Goal: Task Accomplishment & Management: Manage account settings

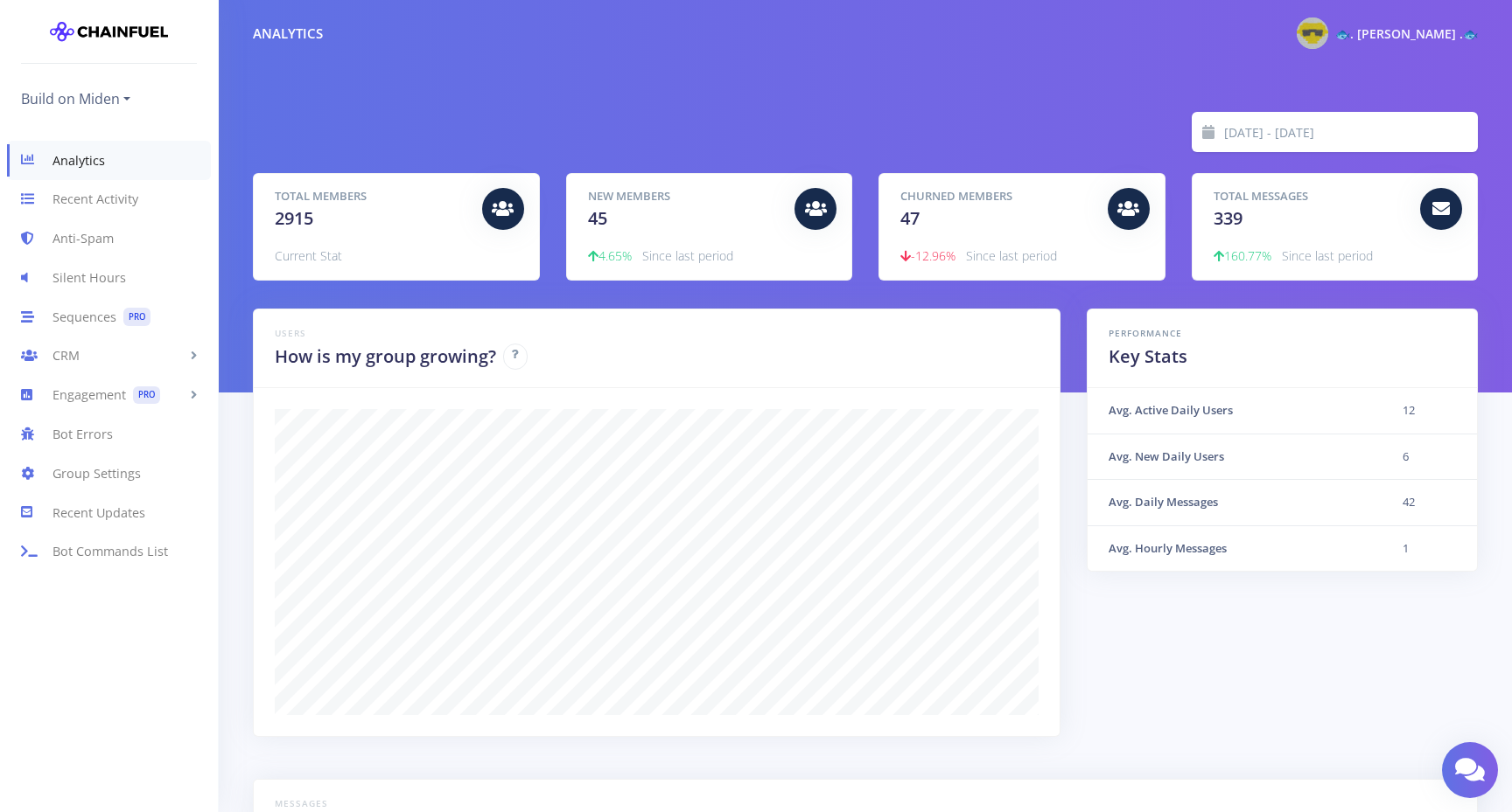
scroll to position [306, 1181]
click at [102, 475] on link "Group Settings" at bounding box center [109, 474] width 218 height 39
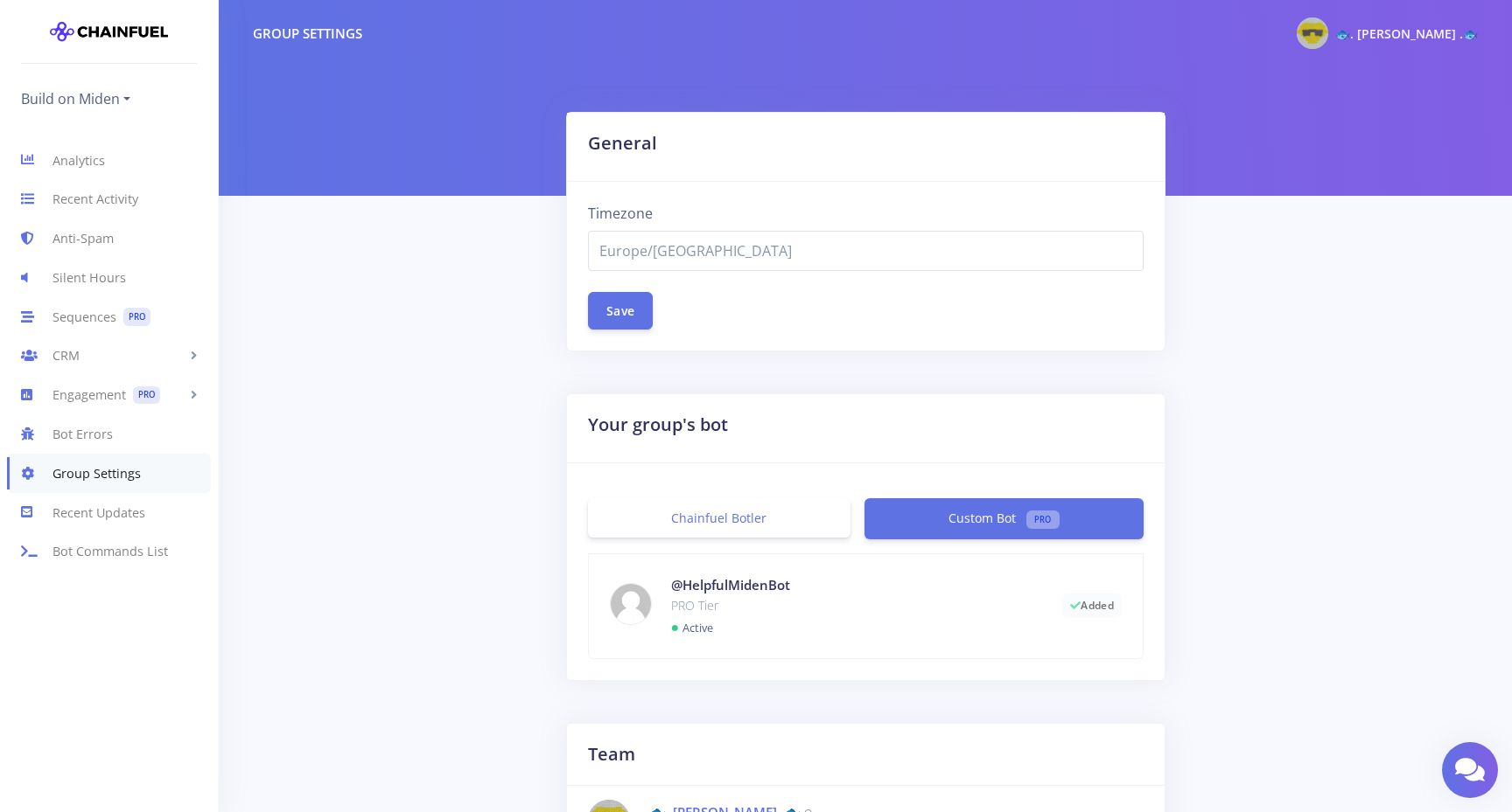
select select "Europe/Lisbon"
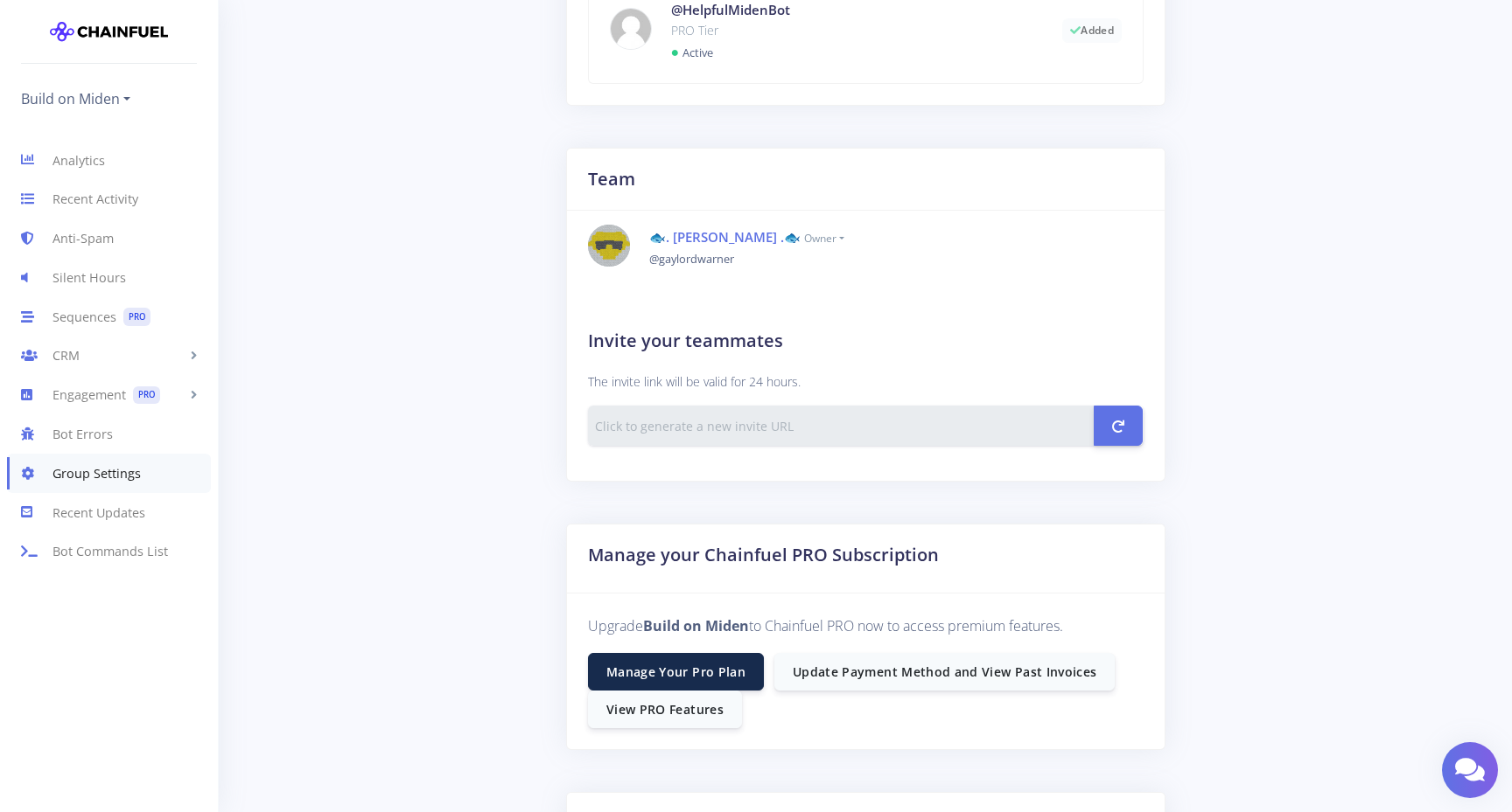
scroll to position [593, 0]
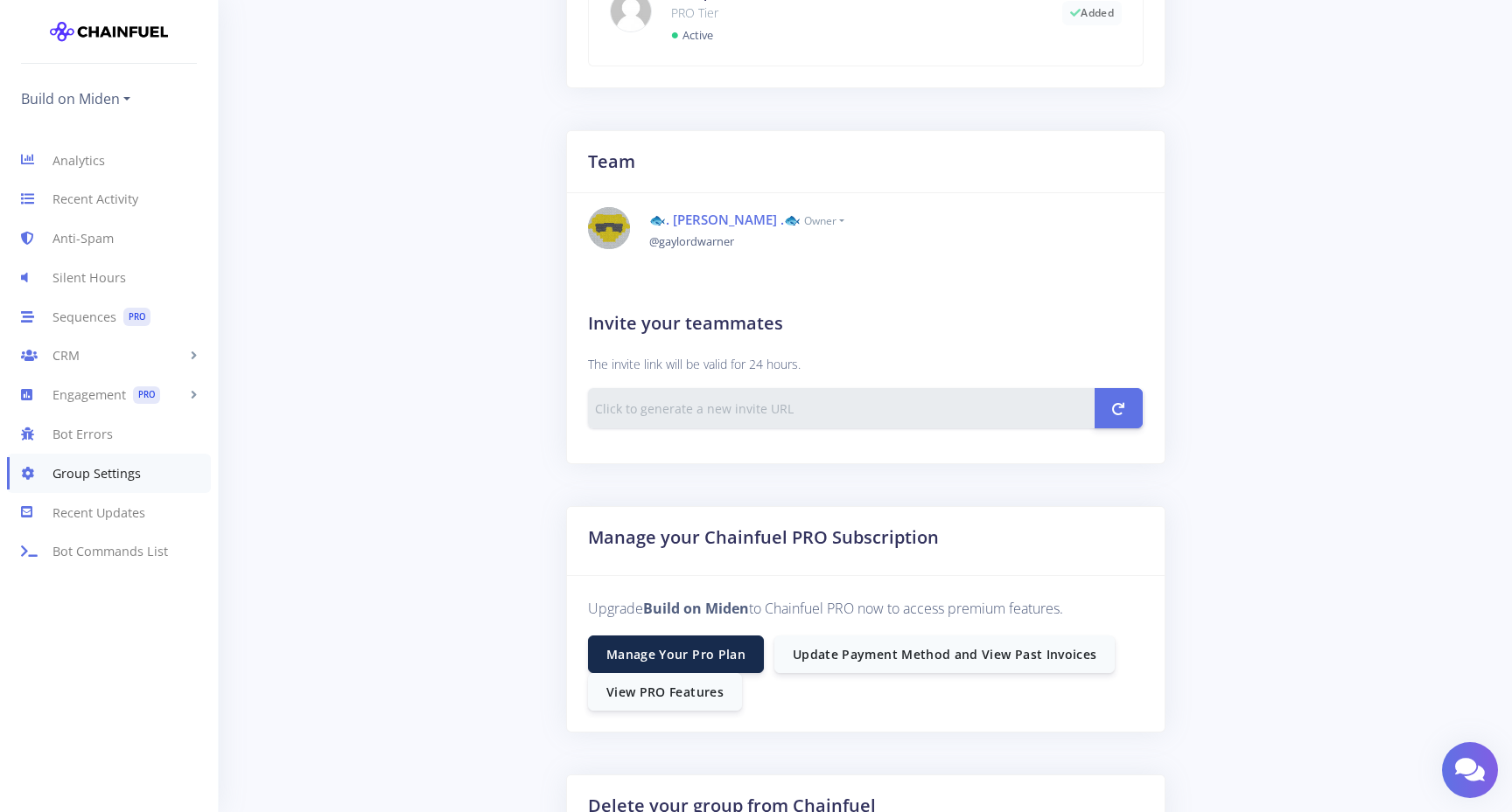
click at [683, 403] on input "text" at bounding box center [841, 408] width 507 height 40
click at [680, 410] on input "text" at bounding box center [841, 408] width 507 height 40
click at [857, 416] on input "text" at bounding box center [841, 408] width 507 height 40
click at [710, 422] on input "text" at bounding box center [841, 408] width 507 height 40
click at [668, 413] on input "text" at bounding box center [841, 408] width 507 height 40
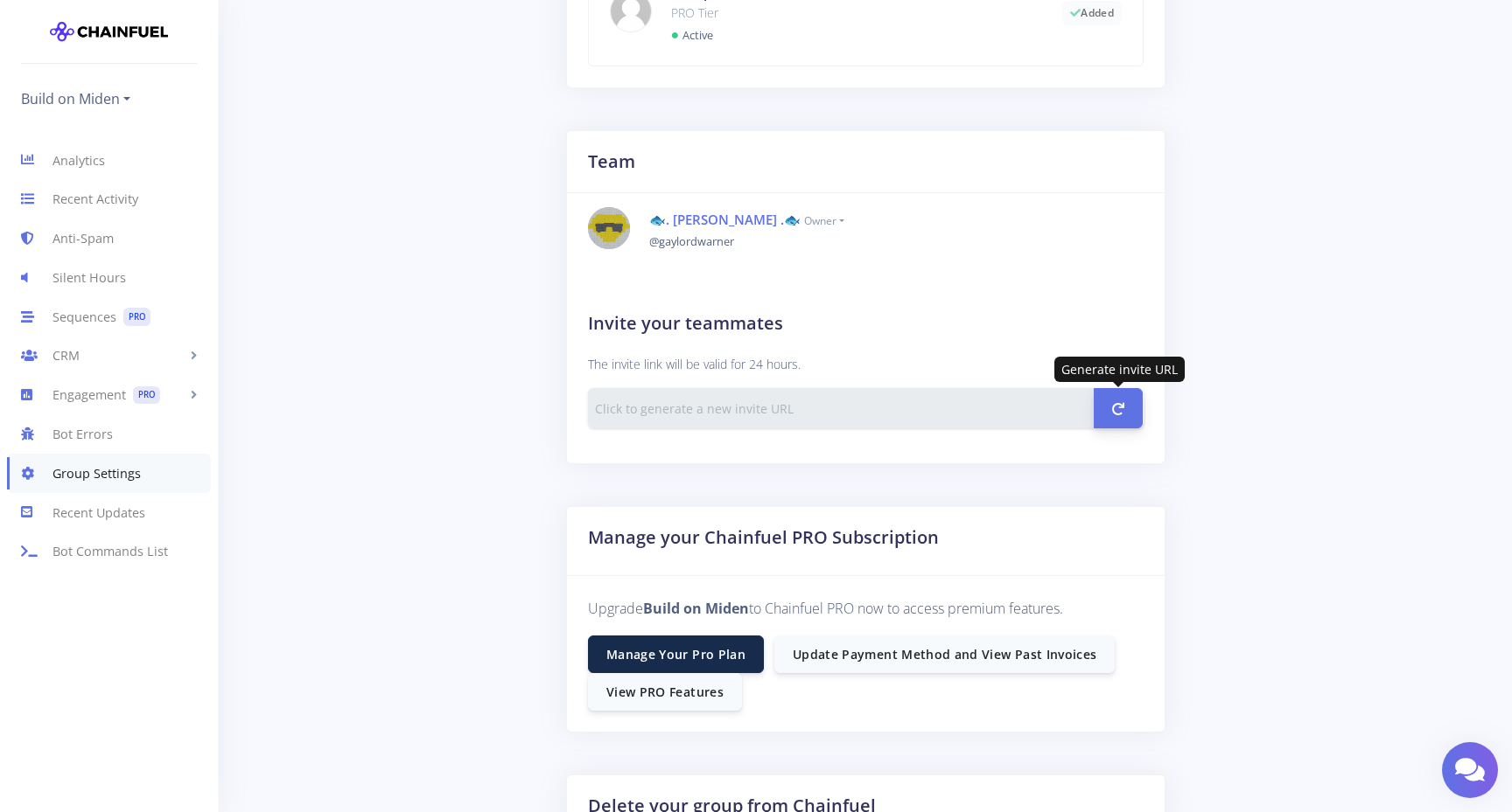
click at [1123, 413] on icon "submit" at bounding box center [1118, 409] width 12 height 12
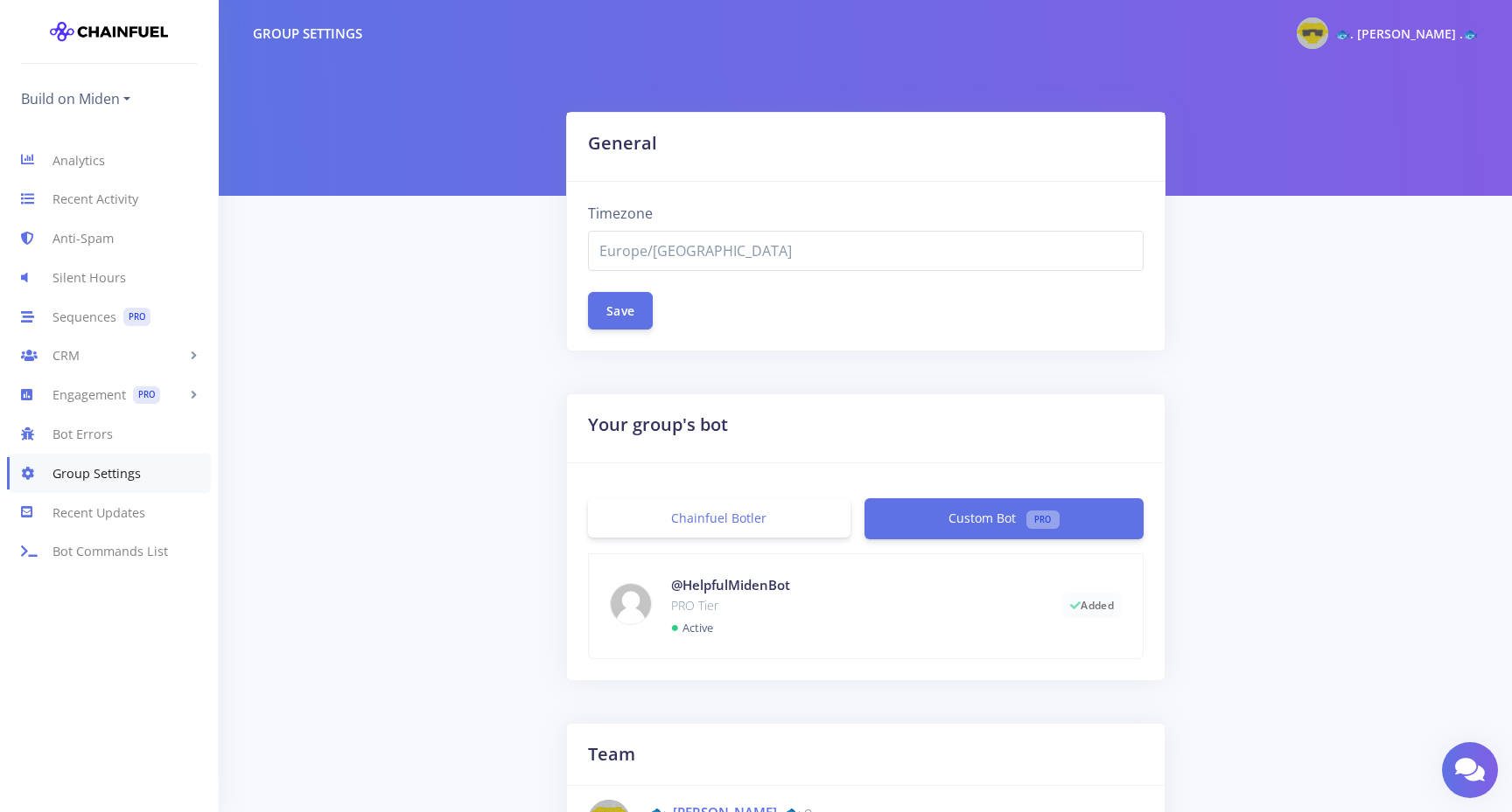
select select "Europe/[GEOGRAPHIC_DATA]"
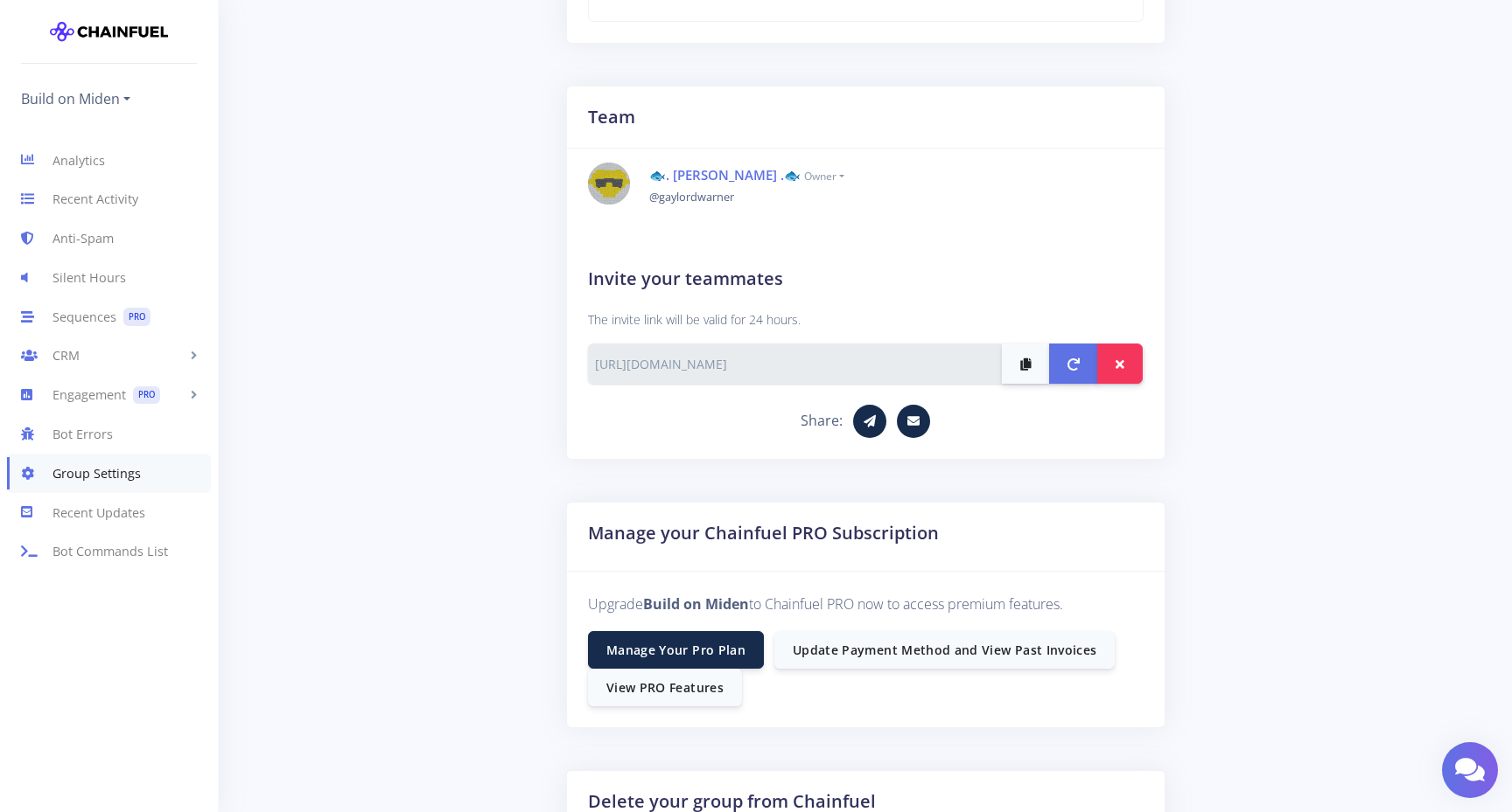
scroll to position [645, 0]
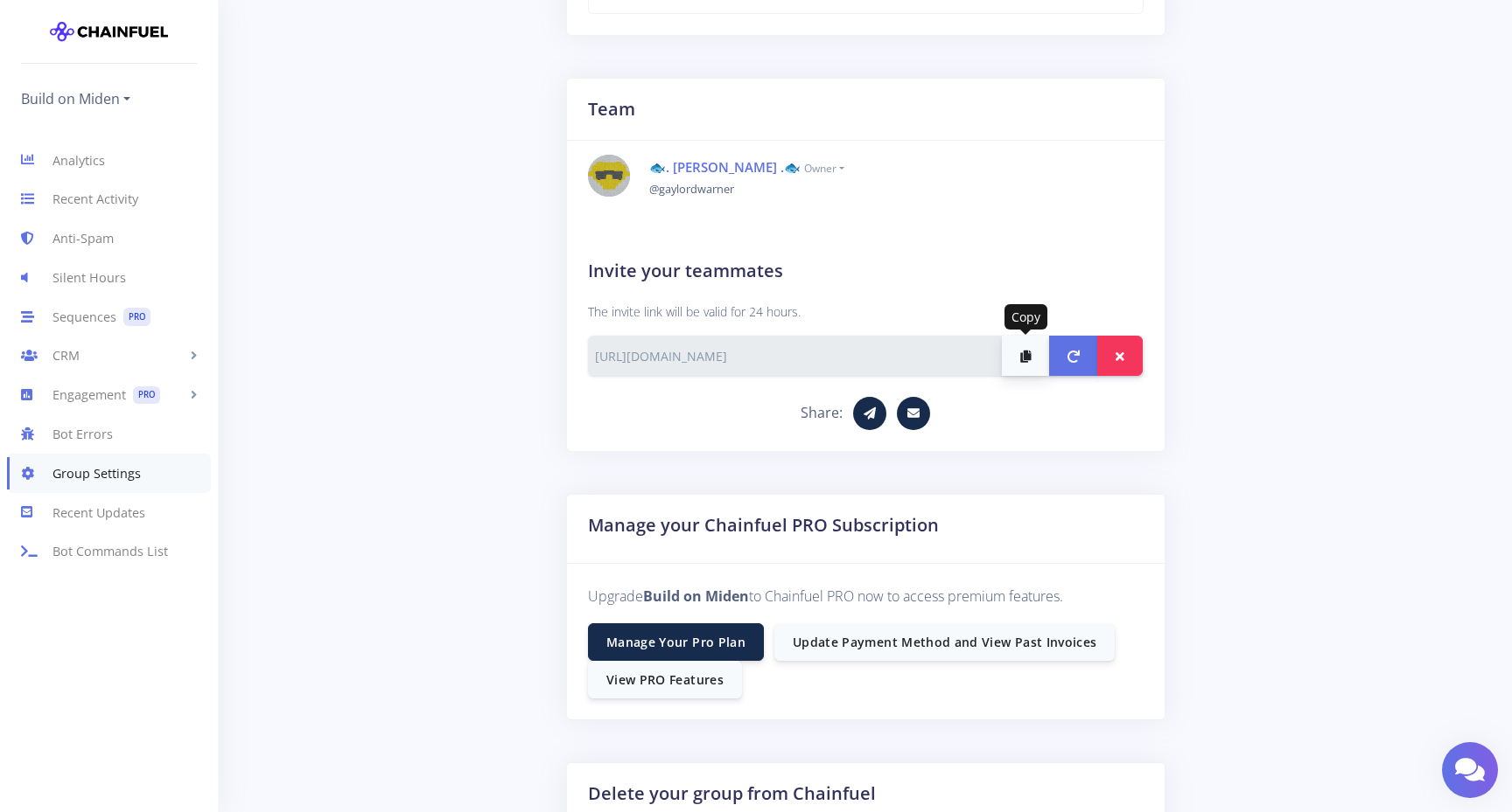
click at [1026, 351] on icon "button" at bounding box center [1025, 357] width 11 height 12
click at [1263, 379] on div "Team 🐟. [PERSON_NAME] .🐟 owner Owner ✔ Admin @gaylordwarner Share:" at bounding box center [864, 285] width 1251 height 417
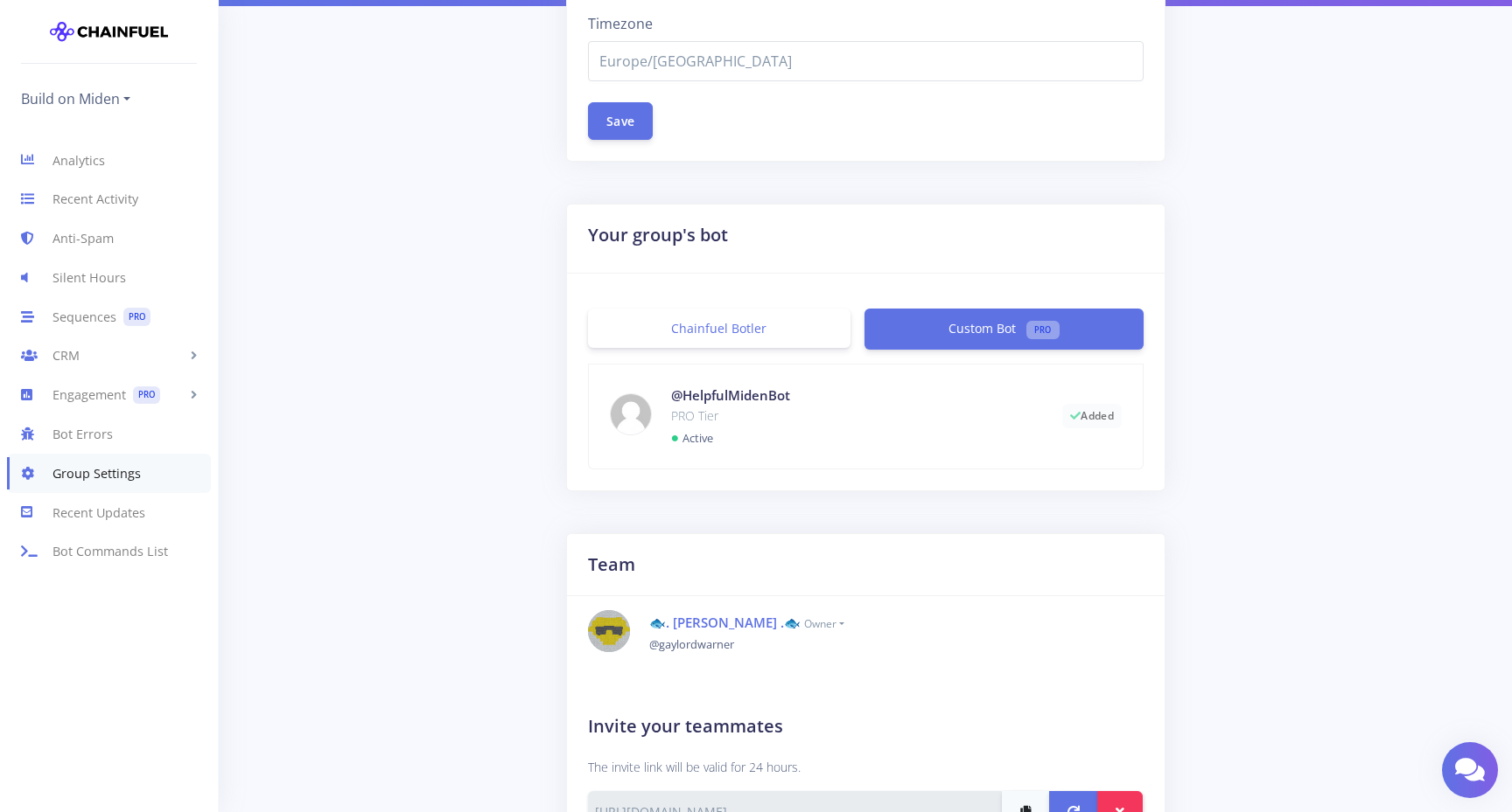
scroll to position [0, 0]
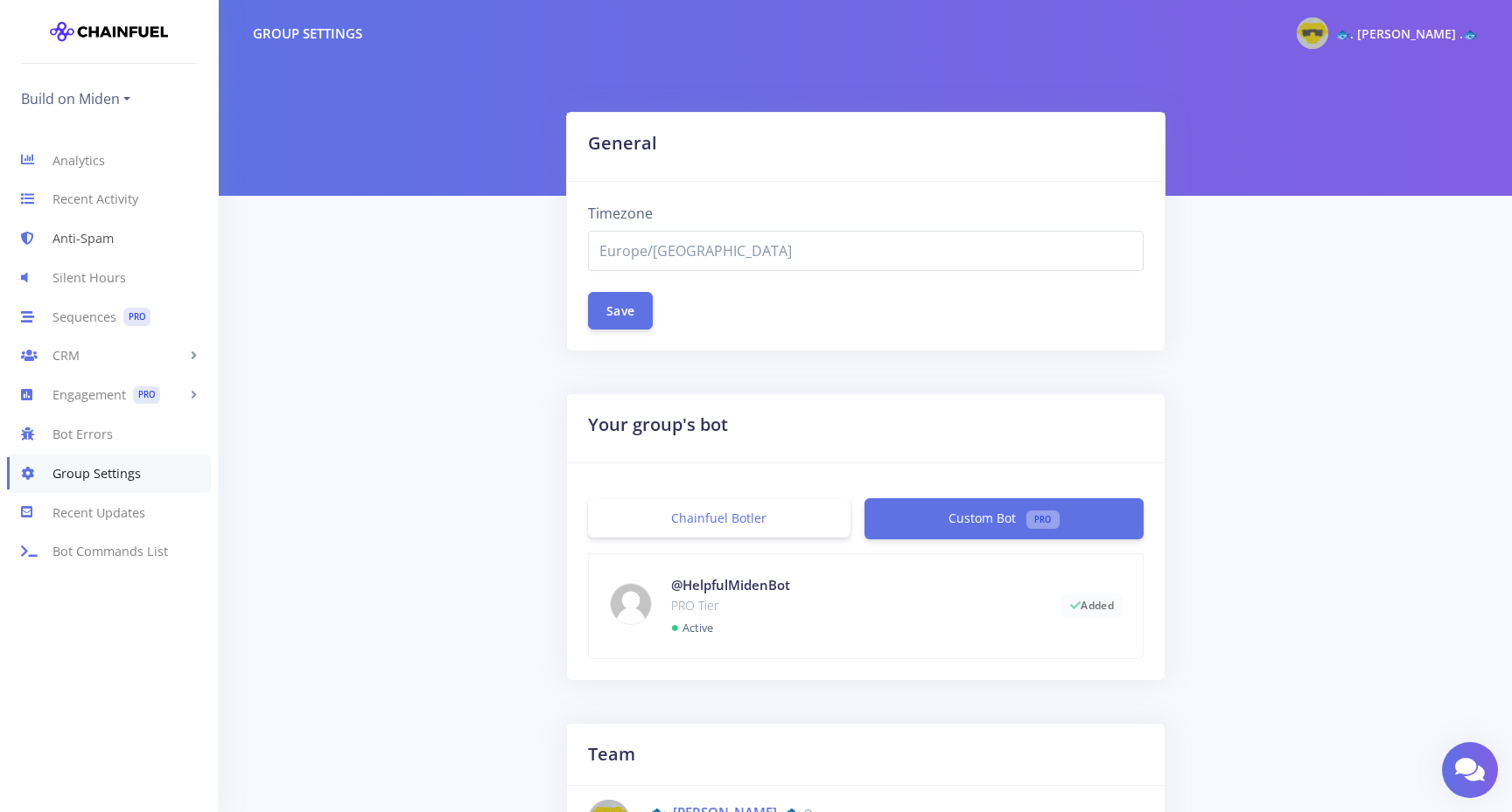
click at [93, 245] on link "Anti-Spam" at bounding box center [109, 239] width 218 height 39
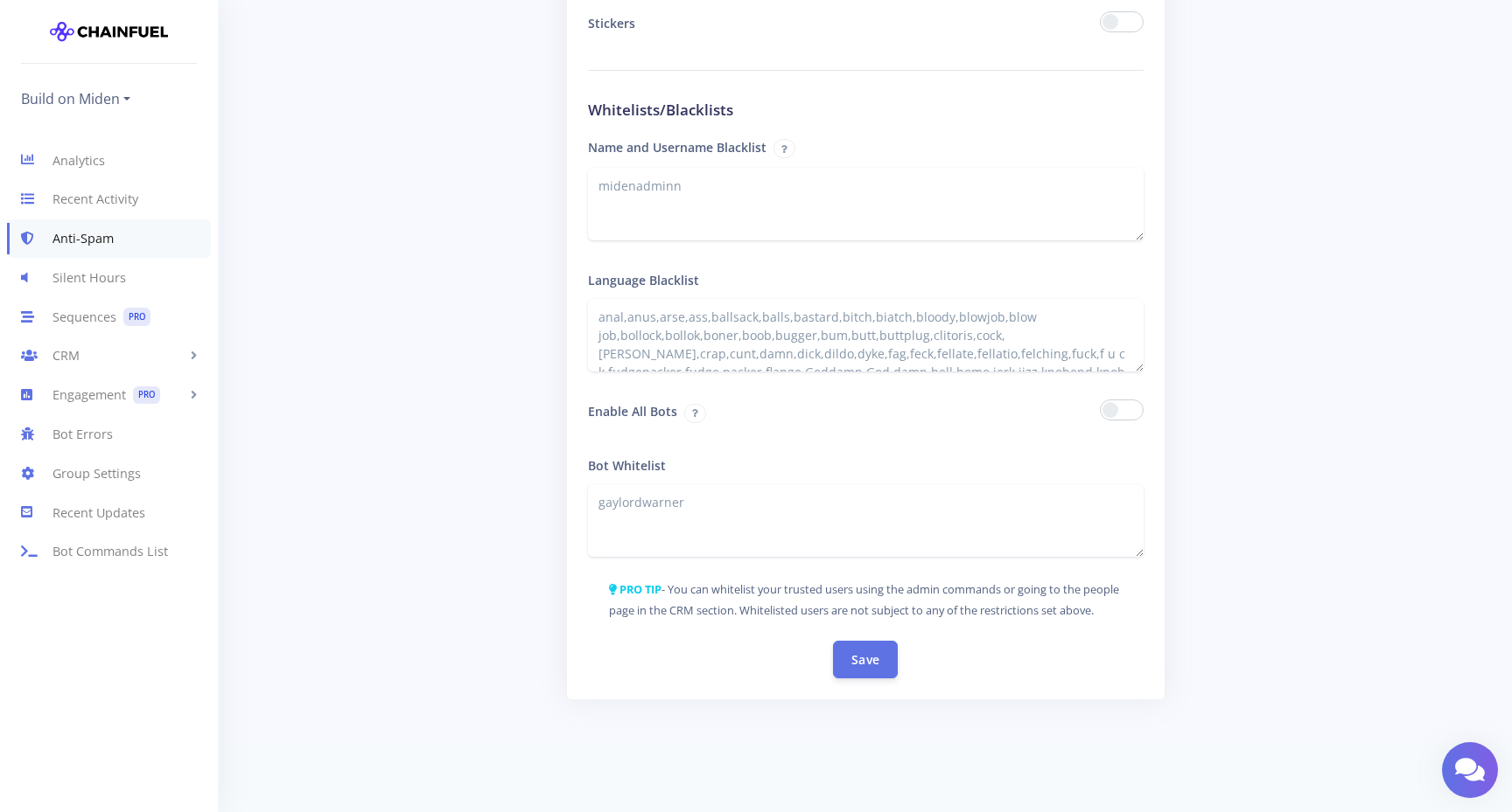
scroll to position [2696, 0]
click at [940, 332] on textarea "anal,anus,arse,ass,ballsack,balls,bastard,bitch,biatch,bloody,blowjob,blow job,…" at bounding box center [865, 335] width 555 height 73
